Goal: Task Accomplishment & Management: Manage account settings

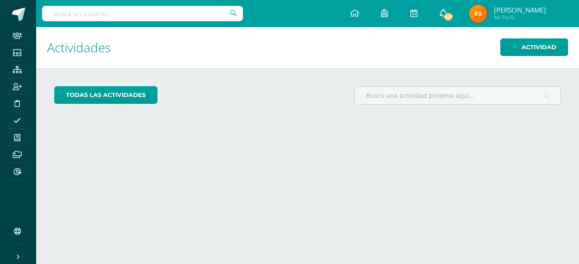
click at [444, 11] on icon at bounding box center [442, 13] width 7 height 8
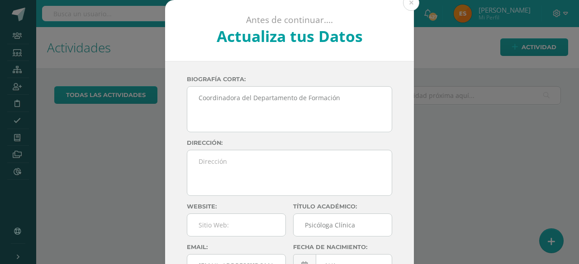
click at [415, 5] on div "Antes de continuar.... Actualiza tus Datos Estephanie Juárez RAxmXUb2p1wvdfvmGa…" at bounding box center [289, 170] width 571 height 341
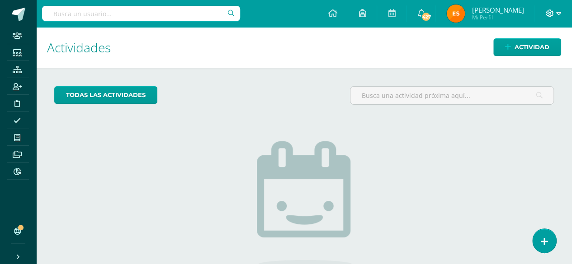
click at [553, 17] on icon at bounding box center [550, 13] width 8 height 8
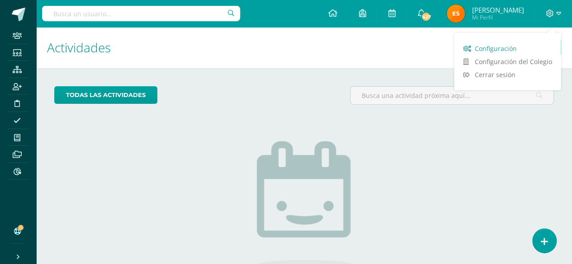
click at [507, 48] on span "Configuración" at bounding box center [495, 48] width 42 height 9
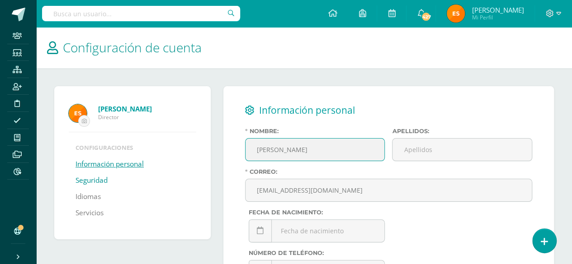
click at [99, 178] on link "Seguridad" at bounding box center [92, 181] width 32 height 16
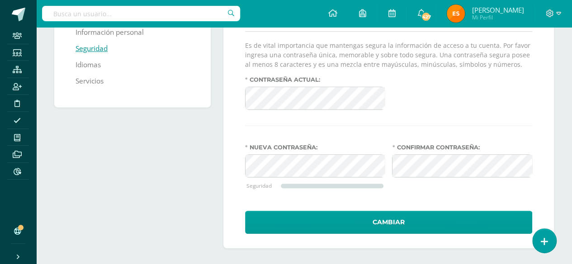
scroll to position [133, 0]
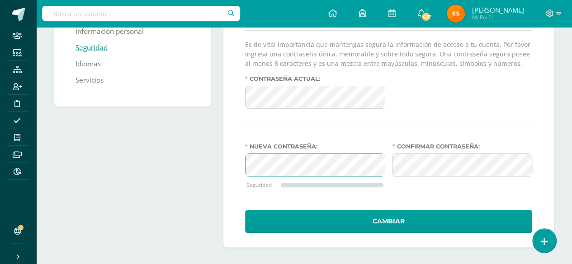
click at [231, 163] on div "Seguridad y acceso a cuenta Mantener esta sesion sin expirar Es de vital import…" at bounding box center [388, 100] width 330 height 294
click at [220, 164] on div "Seguridad y acceso a cuenta Mantener esta sesion sin expirar Es de vital import…" at bounding box center [389, 100] width 338 height 294
click at [228, 170] on div "Seguridad y acceso a cuenta Mantener esta sesion sin expirar Es de vital import…" at bounding box center [388, 100] width 330 height 294
click at [234, 166] on div "Seguridad y acceso a cuenta Mantener esta sesion sin expirar Es de vital import…" at bounding box center [388, 100] width 330 height 294
click at [197, 160] on div "Estephanie Juárez Director Configuraciones Información personal Seguridad Idiom…" at bounding box center [304, 100] width 507 height 294
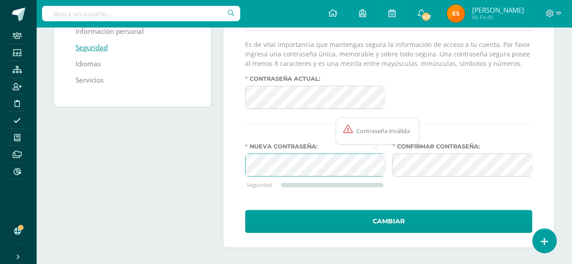
click at [206, 171] on div "Estephanie Juárez Director Configuraciones Información personal Seguridad Idiom…" at bounding box center [304, 100] width 507 height 294
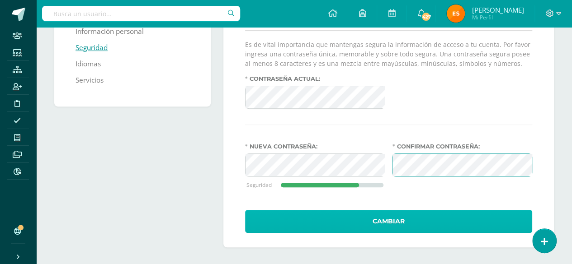
click at [410, 217] on button "Cambiar" at bounding box center [388, 221] width 287 height 23
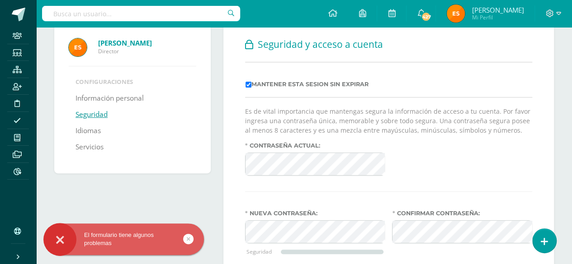
scroll to position [71, 0]
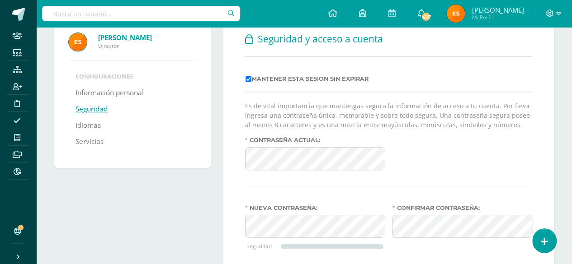
click at [409, 178] on form "Es de vital importancia que mantengas segura la información de acceso a tu cuen…" at bounding box center [388, 197] width 287 height 193
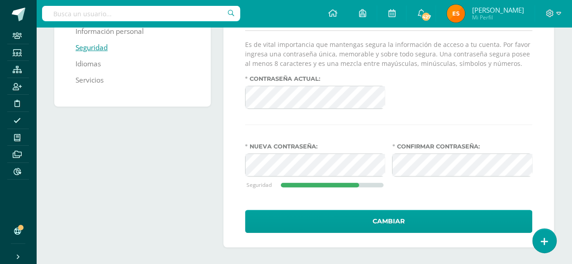
click at [384, 130] on form "Es de vital importancia que mantengas segura la información de acceso a tu cuen…" at bounding box center [388, 136] width 287 height 193
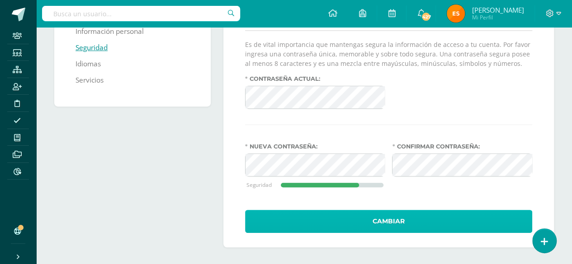
click at [382, 223] on button "Cambiar" at bounding box center [388, 221] width 287 height 23
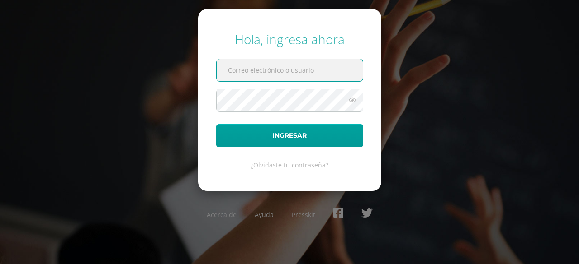
type input "[EMAIL_ADDRESS][DOMAIN_NAME]"
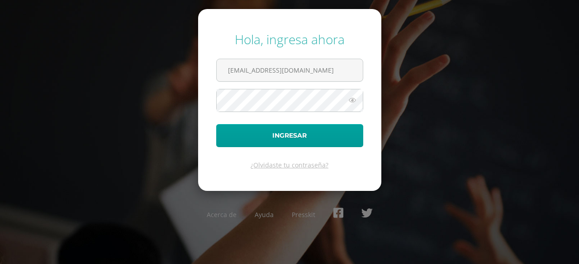
click at [351, 105] on icon at bounding box center [352, 100] width 12 height 11
